Goal: Navigation & Orientation: Find specific page/section

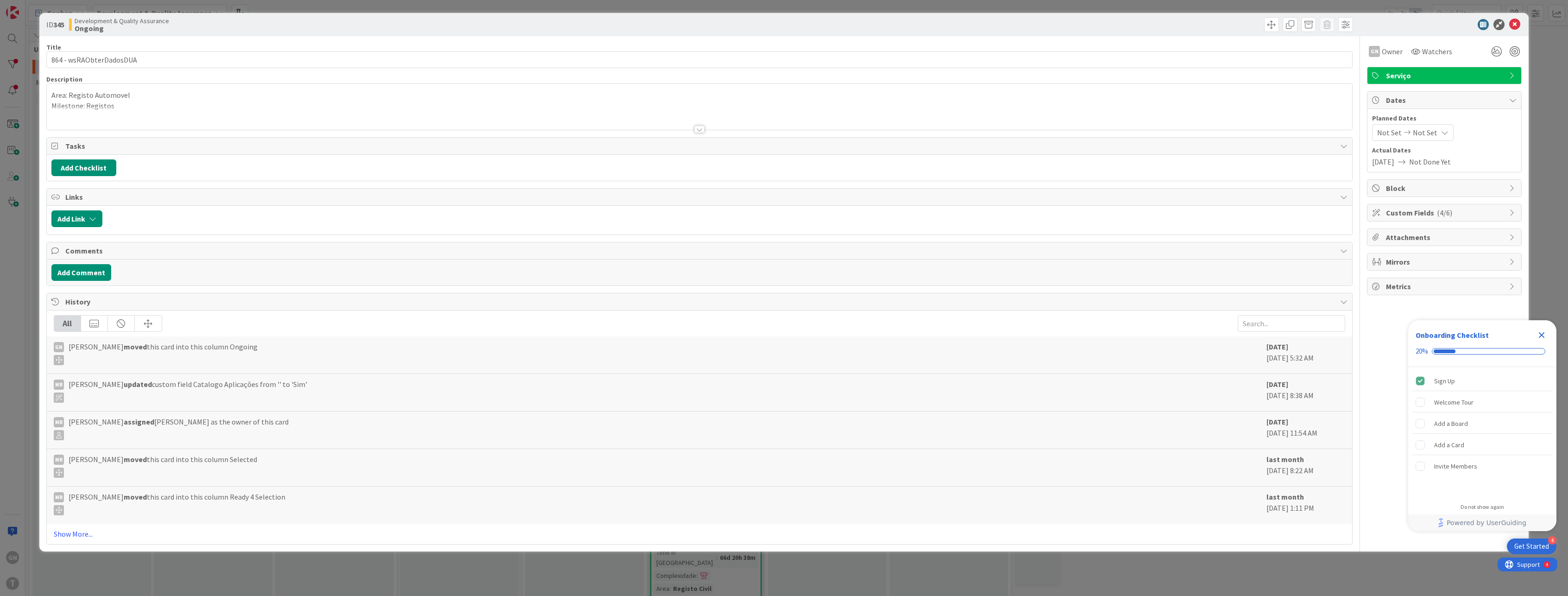
click at [14, 225] on div "ID 345 Development & Quality Assurance Ongoing Title 23 / 128 864 - wsRAObterDa…" at bounding box center [784, 298] width 1568 height 596
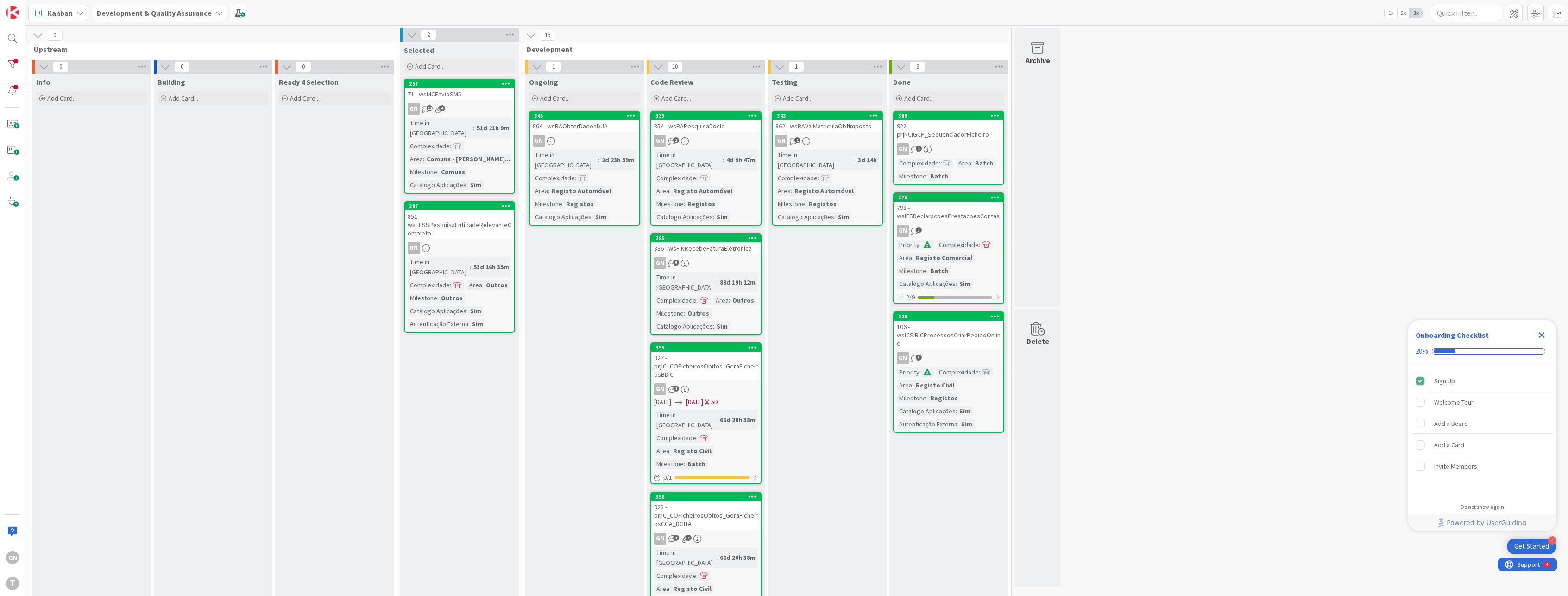
click at [471, 97] on div "71 - wsMCEnvioSMS" at bounding box center [459, 94] width 110 height 12
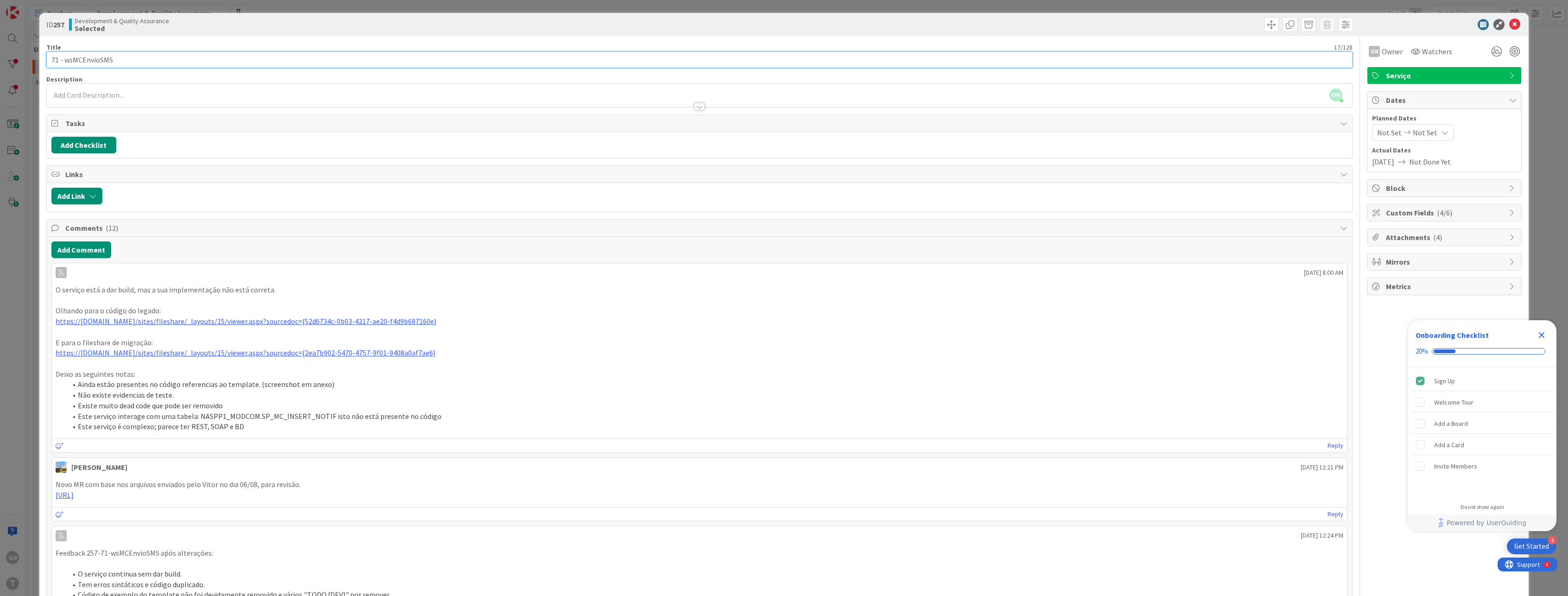
drag, startPoint x: 115, startPoint y: 60, endPoint x: 64, endPoint y: 61, distance: 51.0
click at [64, 61] on input "71 - wsMCEnvioSMS" at bounding box center [700, 59] width 1307 height 17
